Goal: Task Accomplishment & Management: Use online tool/utility

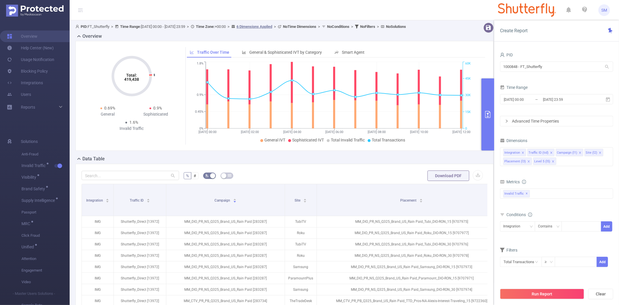
scroll to position [90, 0]
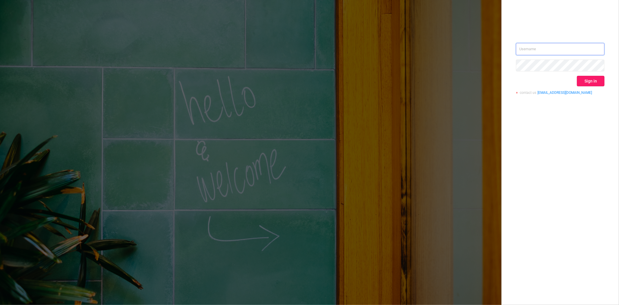
type input "steve@protected.media"
click at [587, 82] on button "Sign in" at bounding box center [591, 81] width 28 height 10
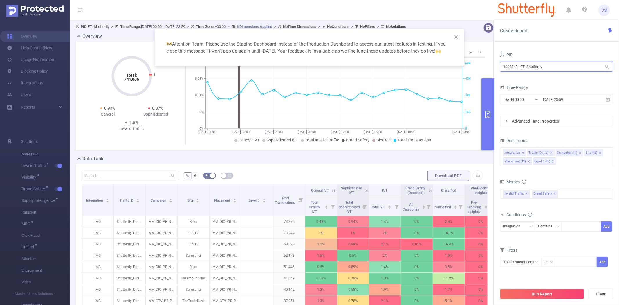
drag, startPoint x: 572, startPoint y: 66, endPoint x: 445, endPoint y: 66, distance: 126.8
click at [445, 66] on body "SM Overview Help Center (New) Usage Notification Blocking Policy Integrations U…" at bounding box center [309, 152] width 619 height 305
type input "bayer"
click at [529, 75] on li "1001014 - FT_BayerConsumer 25M [4.73M rows]" at bounding box center [556, 78] width 113 height 9
click at [608, 99] on icon at bounding box center [607, 99] width 5 height 5
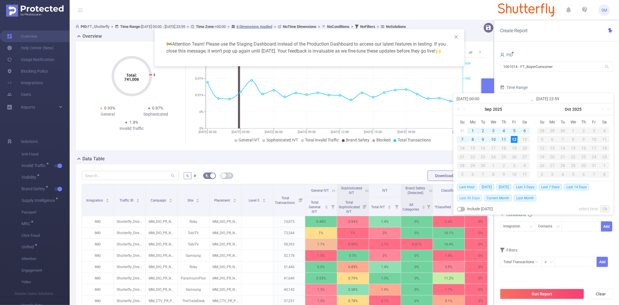
click at [476, 196] on span "Last 30 Days" at bounding box center [469, 198] width 25 height 6
type input "2025-08-13 00:00"
type input "2025-09-12 23:59"
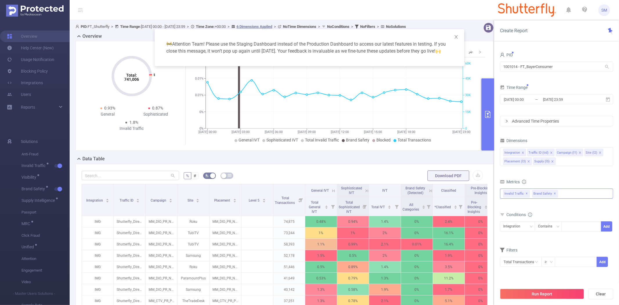
click at [554, 194] on span "✕" at bounding box center [555, 193] width 2 height 7
click at [562, 163] on div "Integration Traffic ID (tid) Campaign (l1) Site (l2) Placement (l3) Supply (l5)" at bounding box center [556, 156] width 113 height 19
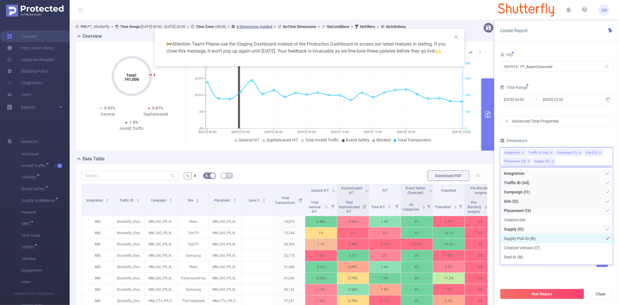
click at [538, 239] on li "Supply Pub ID (l6)" at bounding box center [556, 238] width 113 height 9
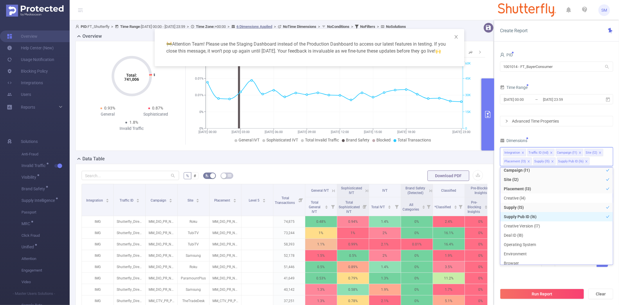
scroll to position [32, 0]
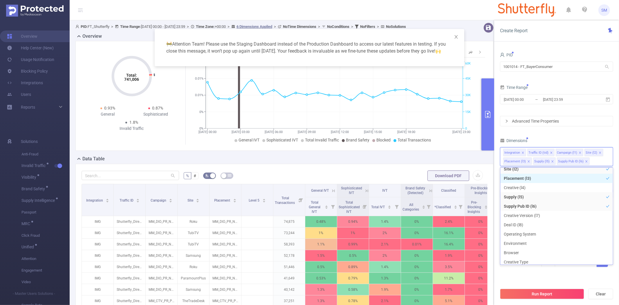
click at [534, 179] on li "Placement (l3)" at bounding box center [556, 177] width 113 height 9
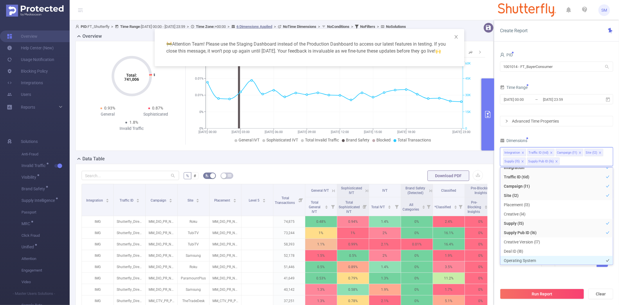
scroll to position [0, 0]
click at [535, 297] on button "Run Report" at bounding box center [542, 293] width 84 height 10
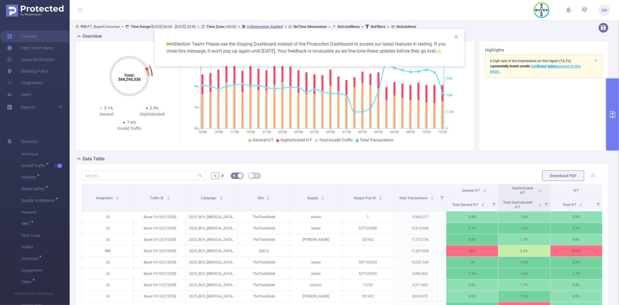
drag, startPoint x: 617, startPoint y: 174, endPoint x: 617, endPoint y: 197, distance: 22.6
click at [617, 197] on div "🚧 Attention Team! Please use the Staging Dashboard instead of the Production Da…" at bounding box center [309, 152] width 619 height 305
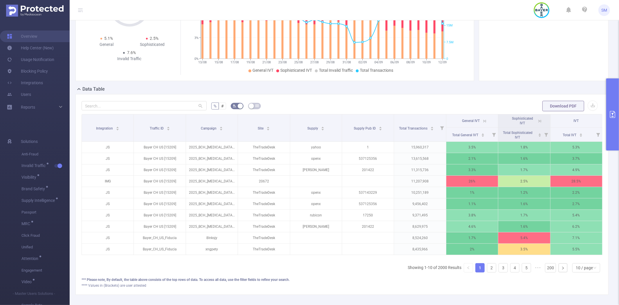
scroll to position [65, 0]
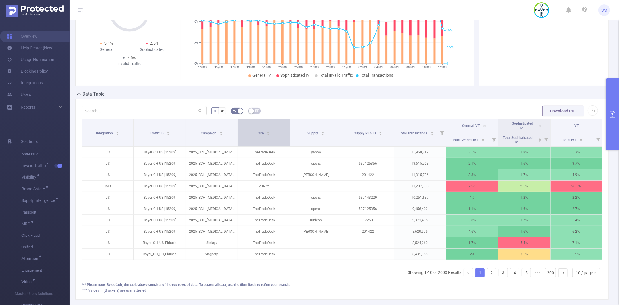
click at [258, 135] on div "Site" at bounding box center [264, 133] width 12 height 6
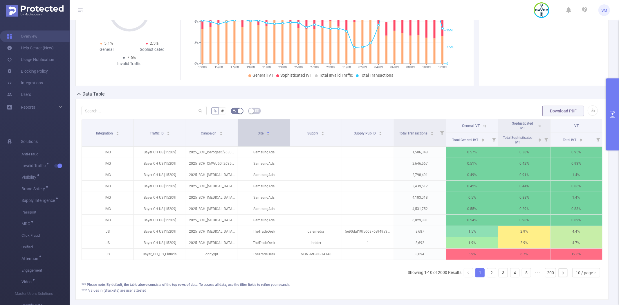
click at [258, 135] on div "Site" at bounding box center [264, 133] width 12 height 6
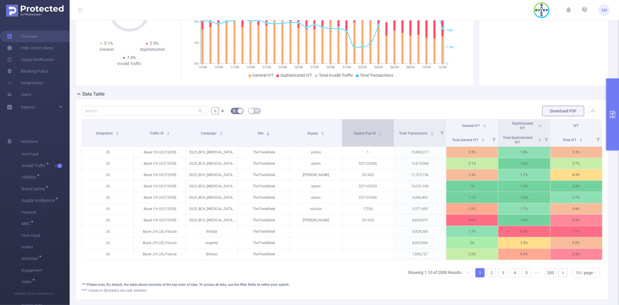
click at [360, 135] on div "Supply Pub ID" at bounding box center [368, 133] width 28 height 6
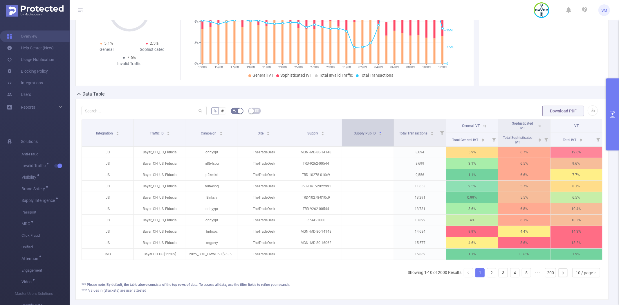
click at [360, 135] on div "Supply Pub ID" at bounding box center [368, 133] width 28 height 6
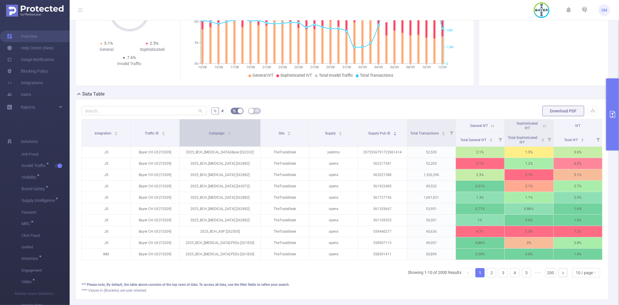
drag, startPoint x: 235, startPoint y: 124, endPoint x: 250, endPoint y: 123, distance: 15.1
click at [250, 123] on th "Campaign" at bounding box center [220, 132] width 81 height 27
click at [608, 97] on button "primary" at bounding box center [612, 114] width 13 height 72
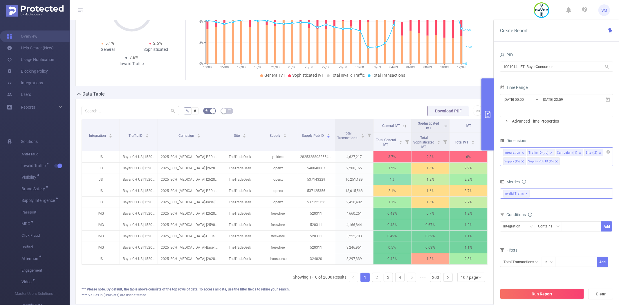
click at [555, 160] on icon "icon: close" at bounding box center [556, 161] width 2 height 2
click at [547, 288] on div "Run Report Clear" at bounding box center [556, 294] width 125 height 22
click at [546, 292] on button "Run Report" at bounding box center [542, 293] width 84 height 10
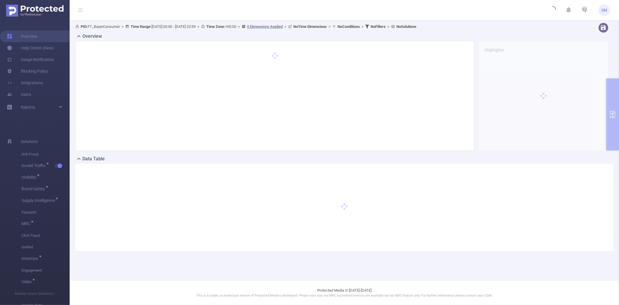
scroll to position [0, 0]
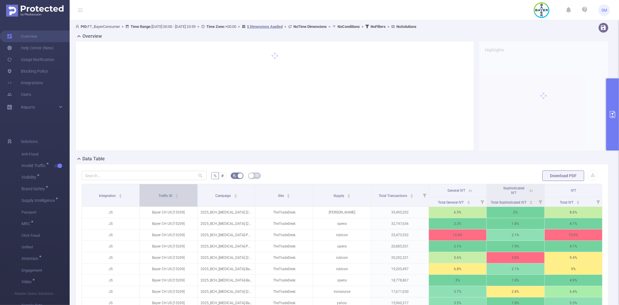
click at [162, 196] on span "Traffic ID" at bounding box center [165, 196] width 15 height 4
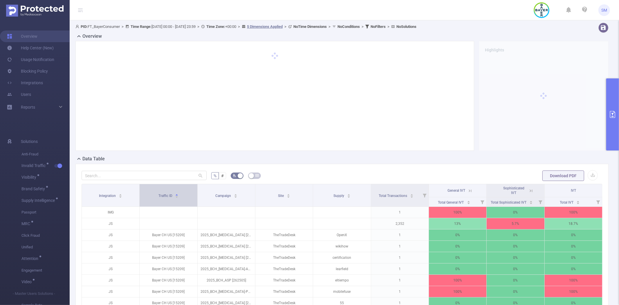
click at [162, 196] on span "Traffic ID" at bounding box center [165, 196] width 15 height 4
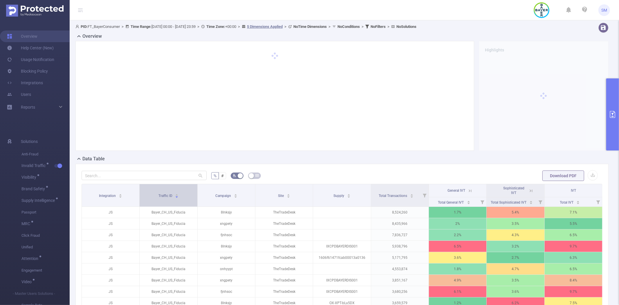
click at [158, 192] on div "Traffic ID" at bounding box center [168, 195] width 20 height 6
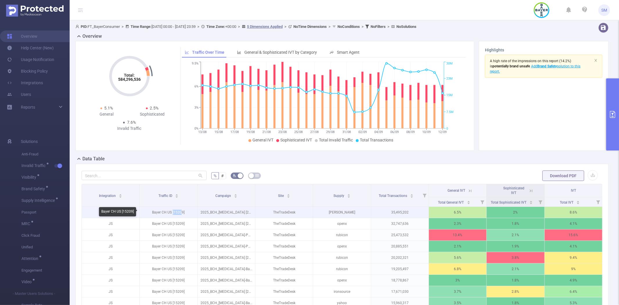
drag, startPoint x: 172, startPoint y: 211, endPoint x: 181, endPoint y: 211, distance: 8.7
click at [181, 211] on p "Bayer CH US [15209]" at bounding box center [168, 212] width 57 height 11
drag, startPoint x: 182, startPoint y: 211, endPoint x: 173, endPoint y: 210, distance: 8.5
click at [173, 210] on p "Bayer CH US [15209]" at bounding box center [168, 212] width 57 height 11
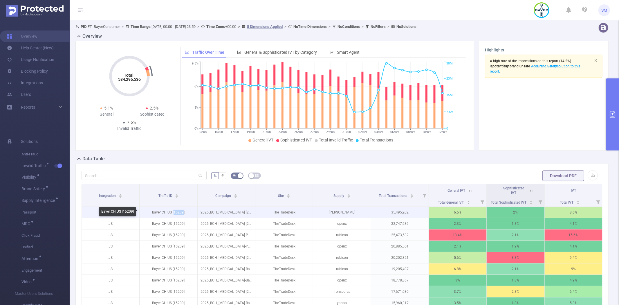
copy p "15209"
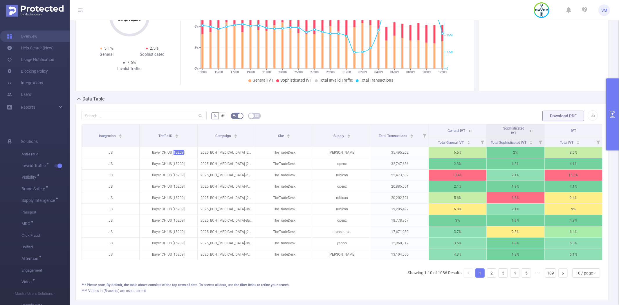
scroll to position [64, 0]
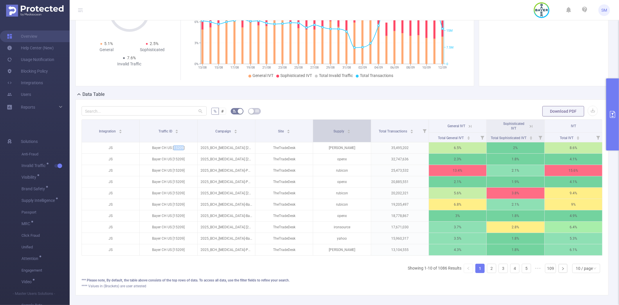
click at [333, 128] on div "Supply" at bounding box center [341, 131] width 17 height 6
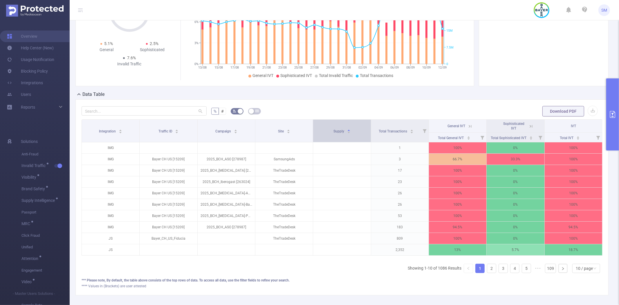
click at [333, 128] on div "Supply" at bounding box center [341, 131] width 17 height 6
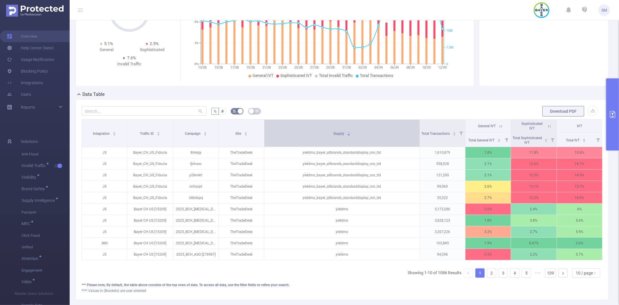
drag, startPoint x: 368, startPoint y: 127, endPoint x: 400, endPoint y: 126, distance: 32.2
click at [400, 126] on th "Supply" at bounding box center [342, 133] width 156 height 27
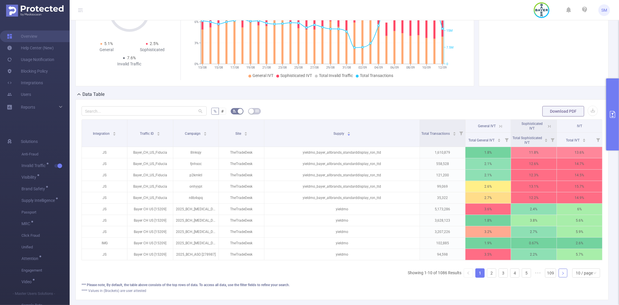
click at [559, 277] on link at bounding box center [562, 272] width 9 height 9
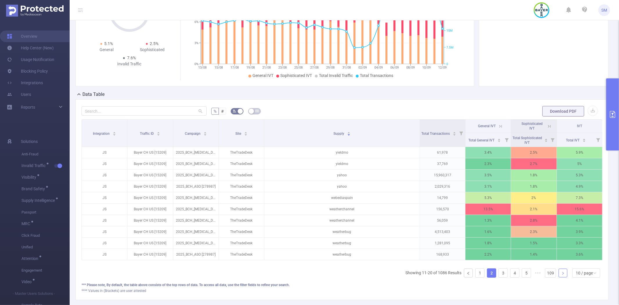
click at [559, 277] on link at bounding box center [562, 272] width 9 height 9
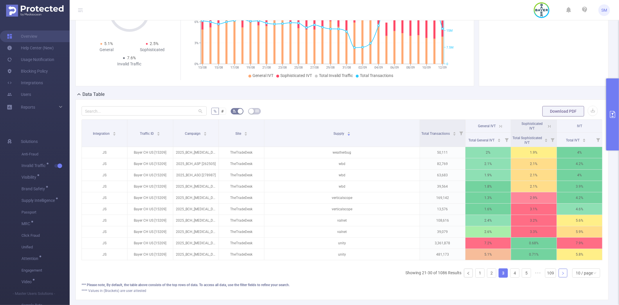
click at [559, 277] on link at bounding box center [562, 272] width 9 height 9
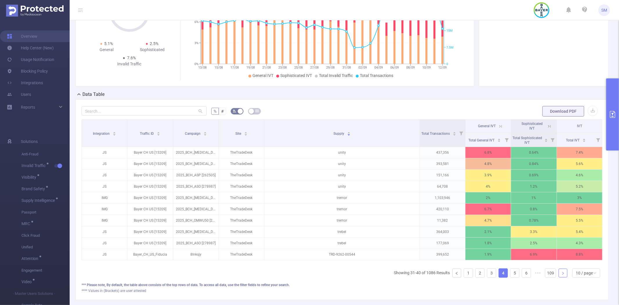
click at [559, 277] on link at bounding box center [562, 272] width 9 height 9
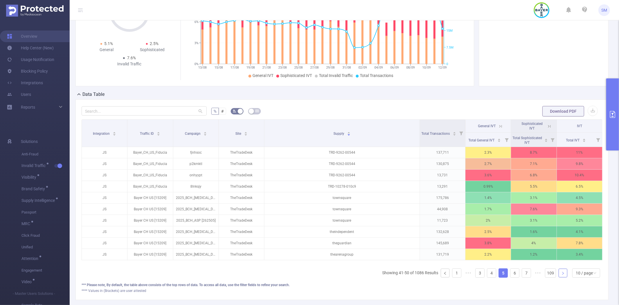
click at [560, 277] on link at bounding box center [562, 272] width 9 height 9
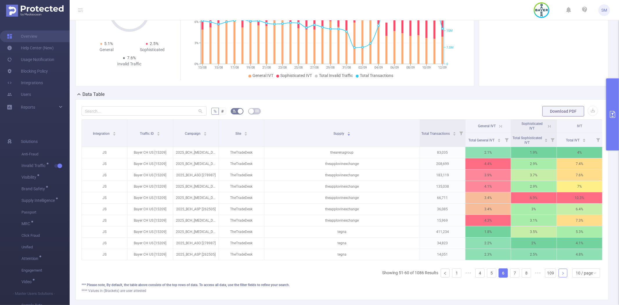
click at [560, 277] on link at bounding box center [562, 272] width 9 height 9
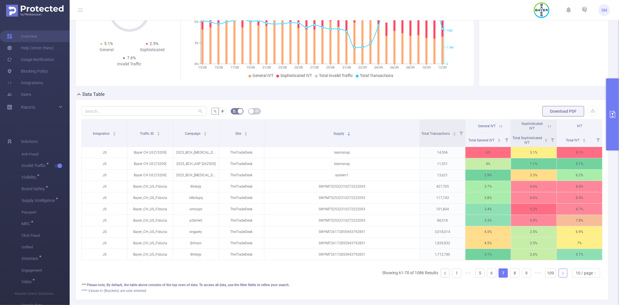
click at [560, 277] on link at bounding box center [562, 272] width 9 height 9
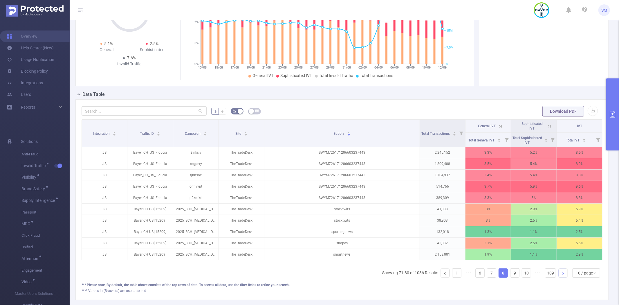
click at [560, 277] on link at bounding box center [562, 272] width 9 height 9
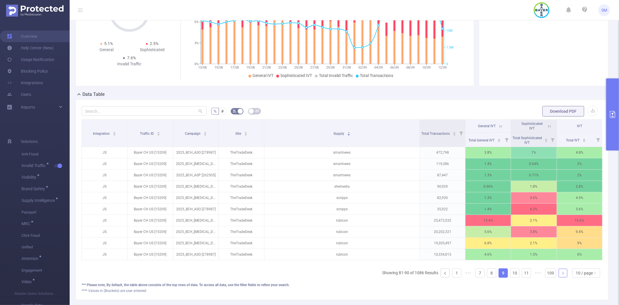
click at [560, 277] on link at bounding box center [562, 272] width 9 height 9
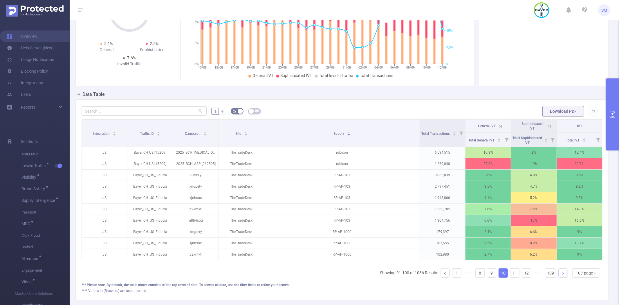
click at [560, 277] on link at bounding box center [562, 272] width 9 height 9
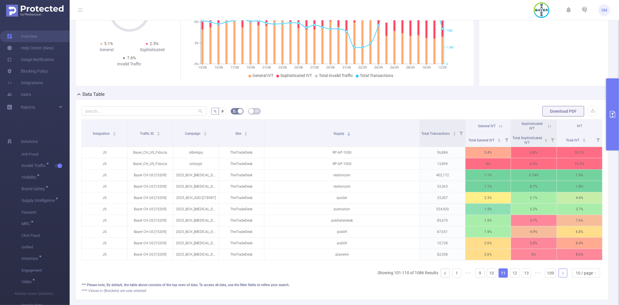
click at [560, 277] on link at bounding box center [562, 272] width 9 height 9
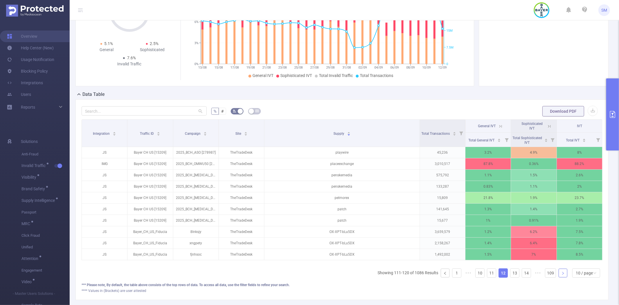
click at [560, 277] on link at bounding box center [562, 272] width 9 height 9
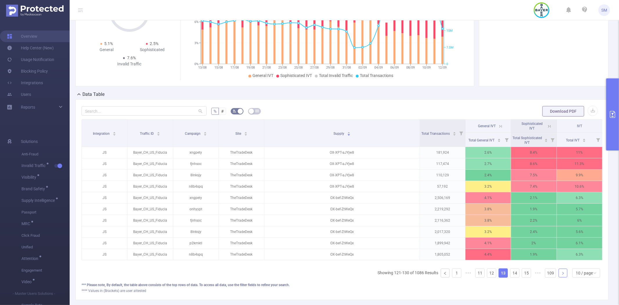
click at [560, 277] on link at bounding box center [562, 272] width 9 height 9
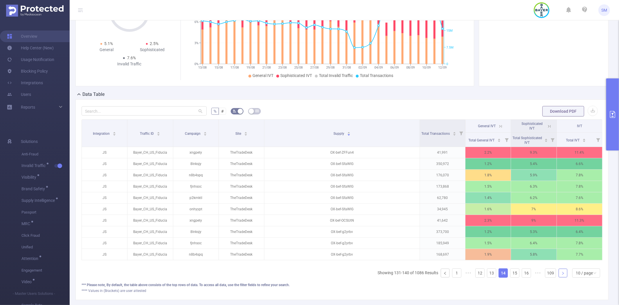
click at [560, 277] on link at bounding box center [562, 272] width 9 height 9
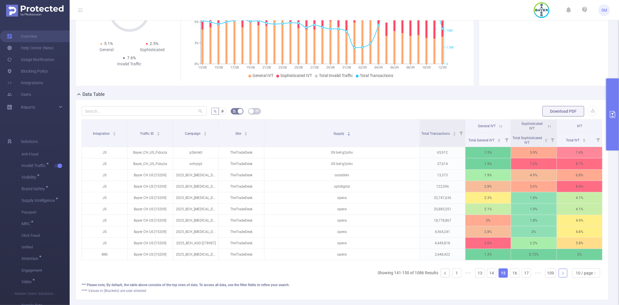
click at [560, 277] on link at bounding box center [562, 272] width 9 height 9
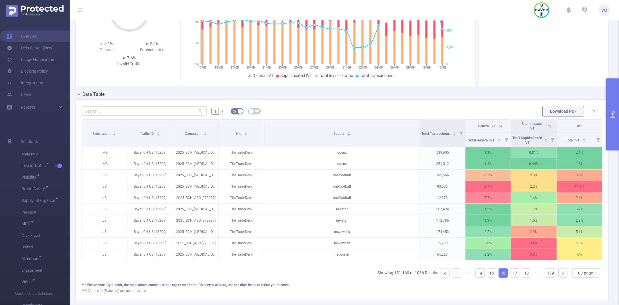
click at [560, 277] on link at bounding box center [562, 272] width 9 height 9
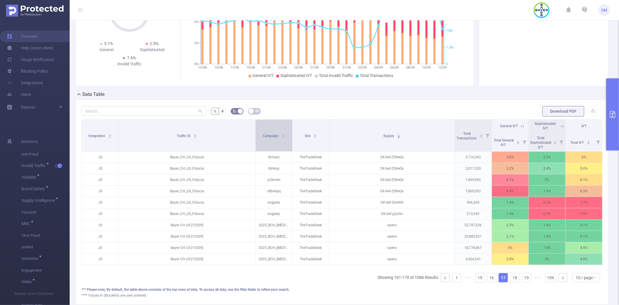
click at [250, 131] on th "Traffic ID" at bounding box center [187, 136] width 137 height 32
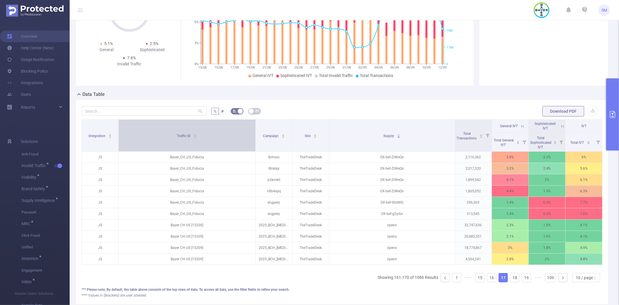
click at [197, 137] on div "Traffic ID" at bounding box center [187, 135] width 20 height 6
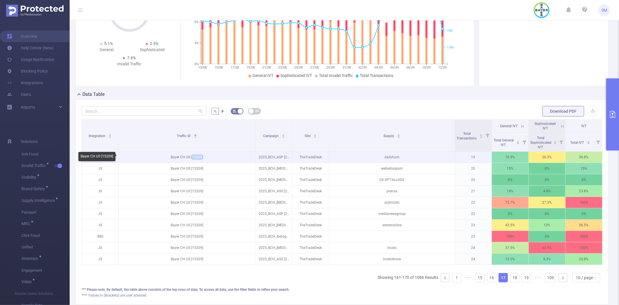
drag, startPoint x: 200, startPoint y: 156, endPoint x: 192, endPoint y: 156, distance: 8.7
click at [192, 156] on p "Bayer CH US [15209]" at bounding box center [187, 156] width 137 height 11
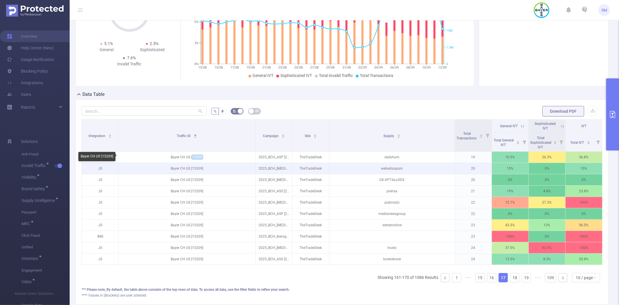
copy p "15209"
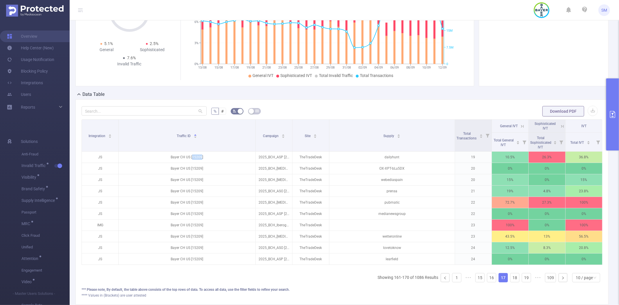
click at [616, 93] on button "primary" at bounding box center [612, 114] width 13 height 72
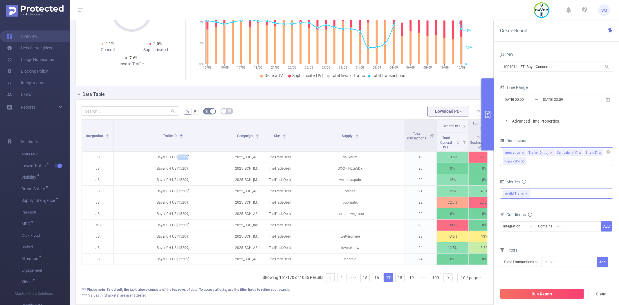
click at [521, 151] on icon "icon: close" at bounding box center [522, 152] width 3 height 3
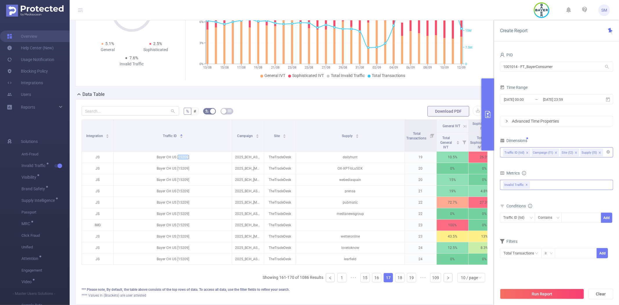
click at [526, 152] on icon "icon: close" at bounding box center [527, 152] width 2 height 2
click at [526, 152] on icon "icon: close" at bounding box center [527, 152] width 3 height 3
click at [518, 152] on icon "icon: close" at bounding box center [518, 152] width 3 height 3
click at [535, 296] on button "Run Report" at bounding box center [542, 293] width 84 height 10
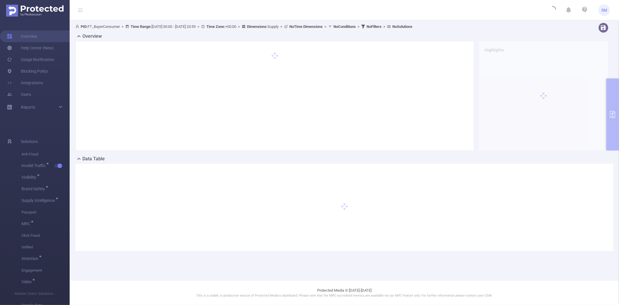
scroll to position [0, 0]
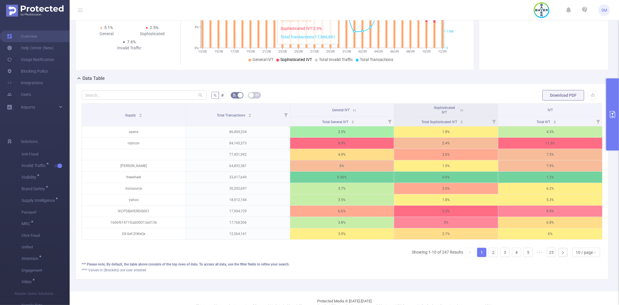
scroll to position [97, 0]
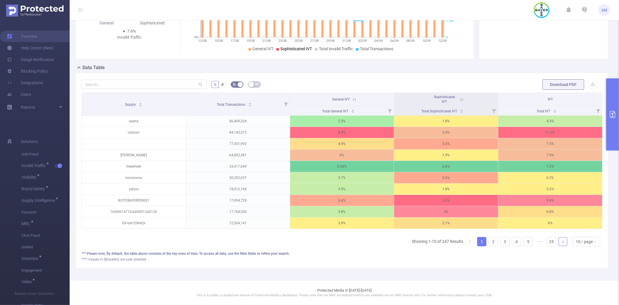
click at [561, 240] on icon "icon: right" at bounding box center [562, 241] width 3 height 3
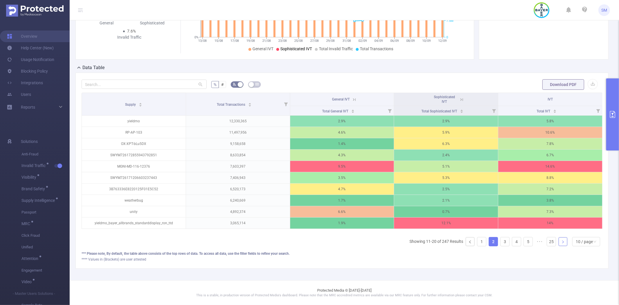
click at [561, 240] on icon "icon: right" at bounding box center [562, 241] width 3 height 3
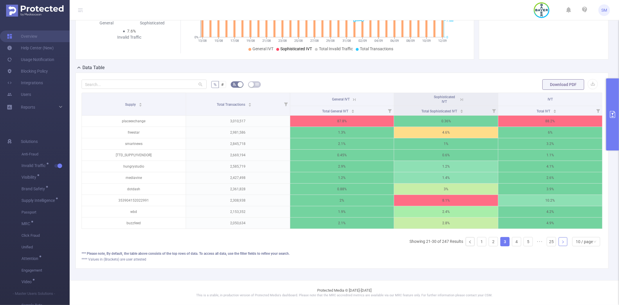
click at [561, 240] on icon "icon: right" at bounding box center [562, 241] width 3 height 3
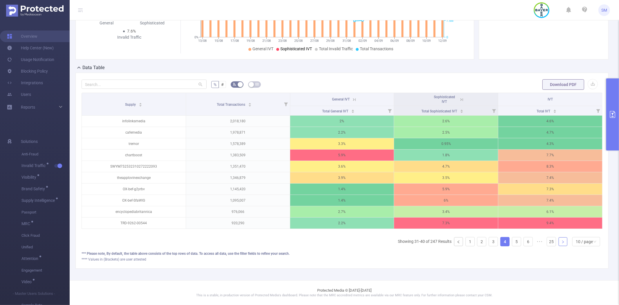
click at [561, 240] on icon "icon: right" at bounding box center [562, 241] width 3 height 3
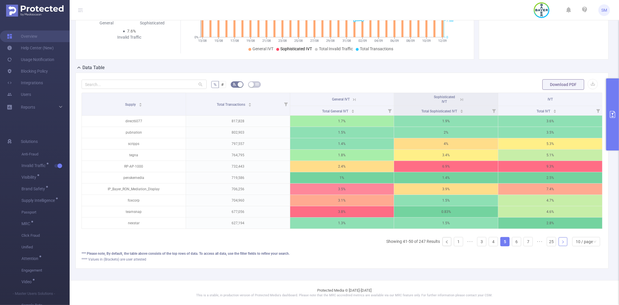
click at [561, 240] on icon "icon: right" at bounding box center [562, 241] width 3 height 3
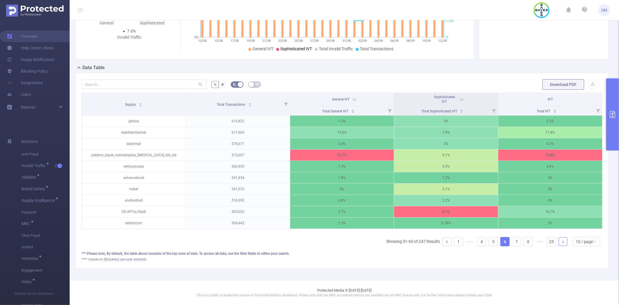
click at [561, 240] on icon "icon: right" at bounding box center [562, 241] width 3 height 3
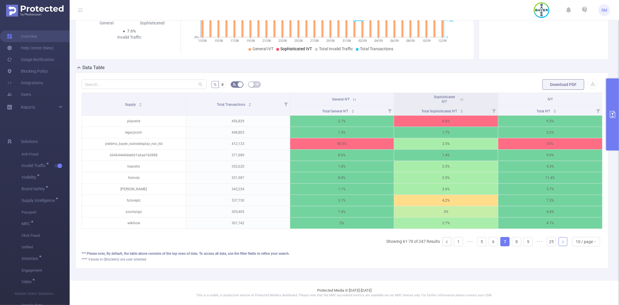
click at [561, 240] on icon "icon: right" at bounding box center [562, 241] width 3 height 3
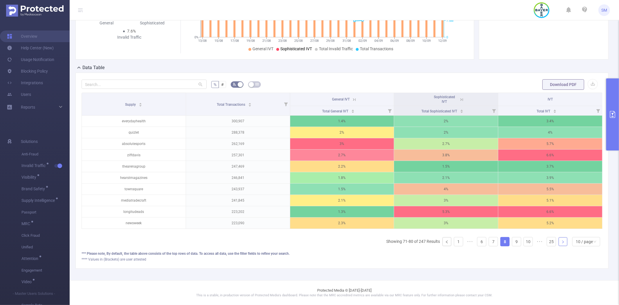
click at [561, 240] on icon "icon: right" at bounding box center [562, 241] width 3 height 3
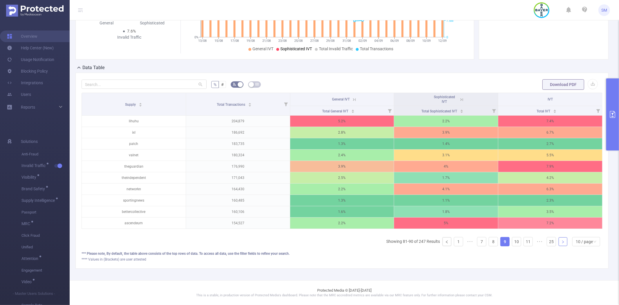
click at [561, 240] on icon "icon: right" at bounding box center [562, 241] width 3 height 3
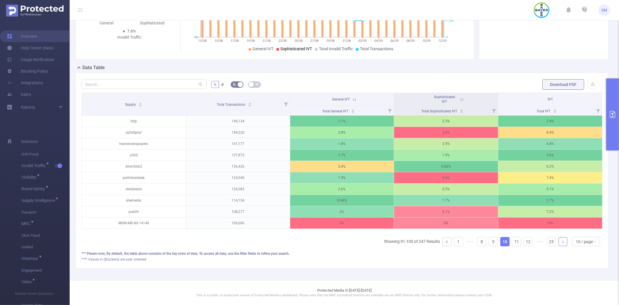
click at [561, 240] on icon "icon: right" at bounding box center [562, 241] width 3 height 3
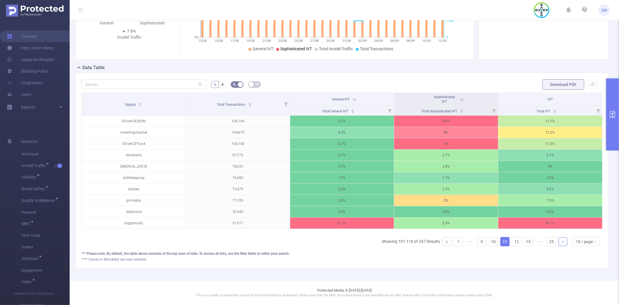
click at [561, 240] on icon "icon: right" at bounding box center [562, 241] width 3 height 3
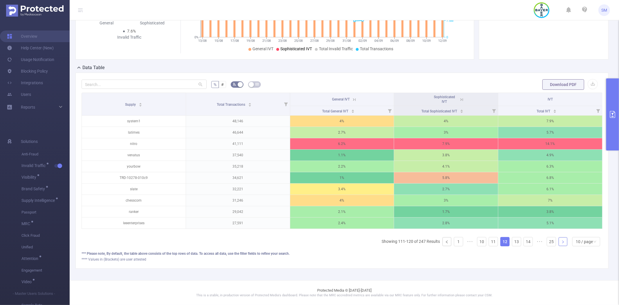
click at [561, 240] on icon "icon: right" at bounding box center [562, 241] width 3 height 3
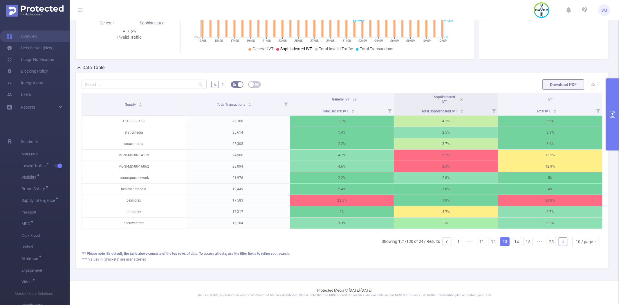
click at [561, 240] on icon "icon: right" at bounding box center [562, 241] width 3 height 3
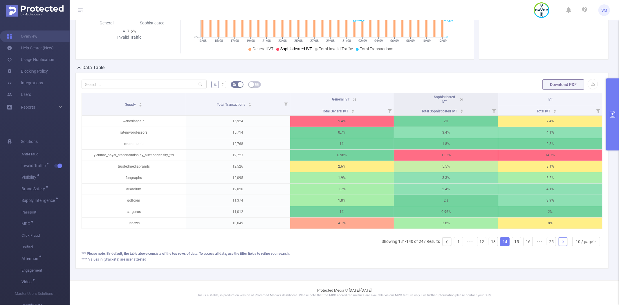
click at [561, 240] on icon "icon: right" at bounding box center [562, 241] width 3 height 3
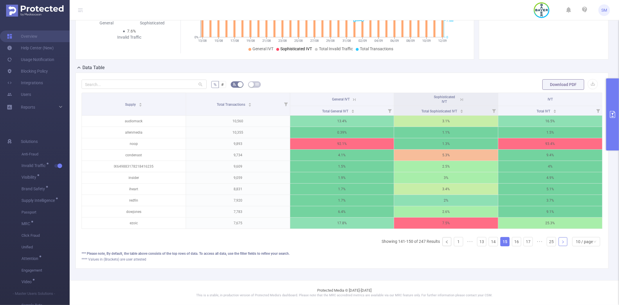
click at [561, 240] on icon "icon: right" at bounding box center [562, 241] width 3 height 3
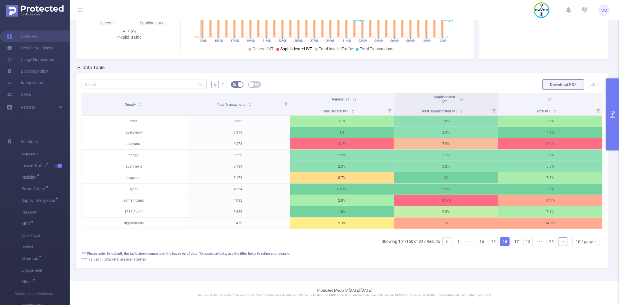
click at [561, 240] on icon "icon: right" at bounding box center [562, 241] width 3 height 3
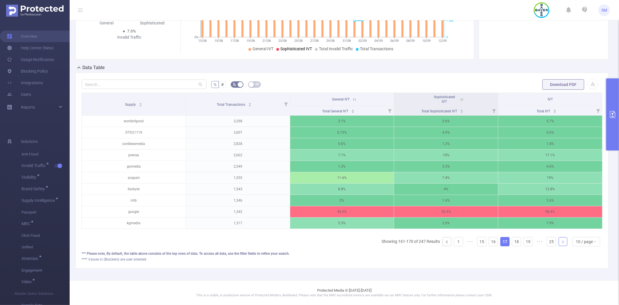
click at [558, 239] on link at bounding box center [562, 241] width 9 height 9
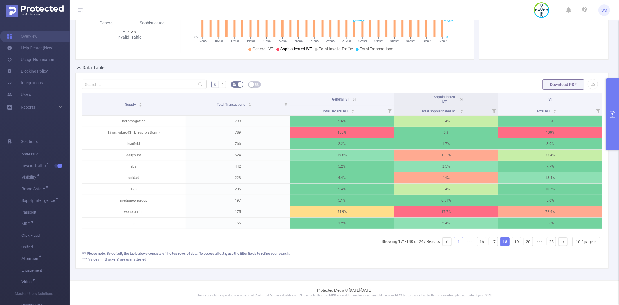
click at [456, 242] on link "1" at bounding box center [458, 241] width 9 height 9
